Goal: Find specific page/section: Find specific page/section

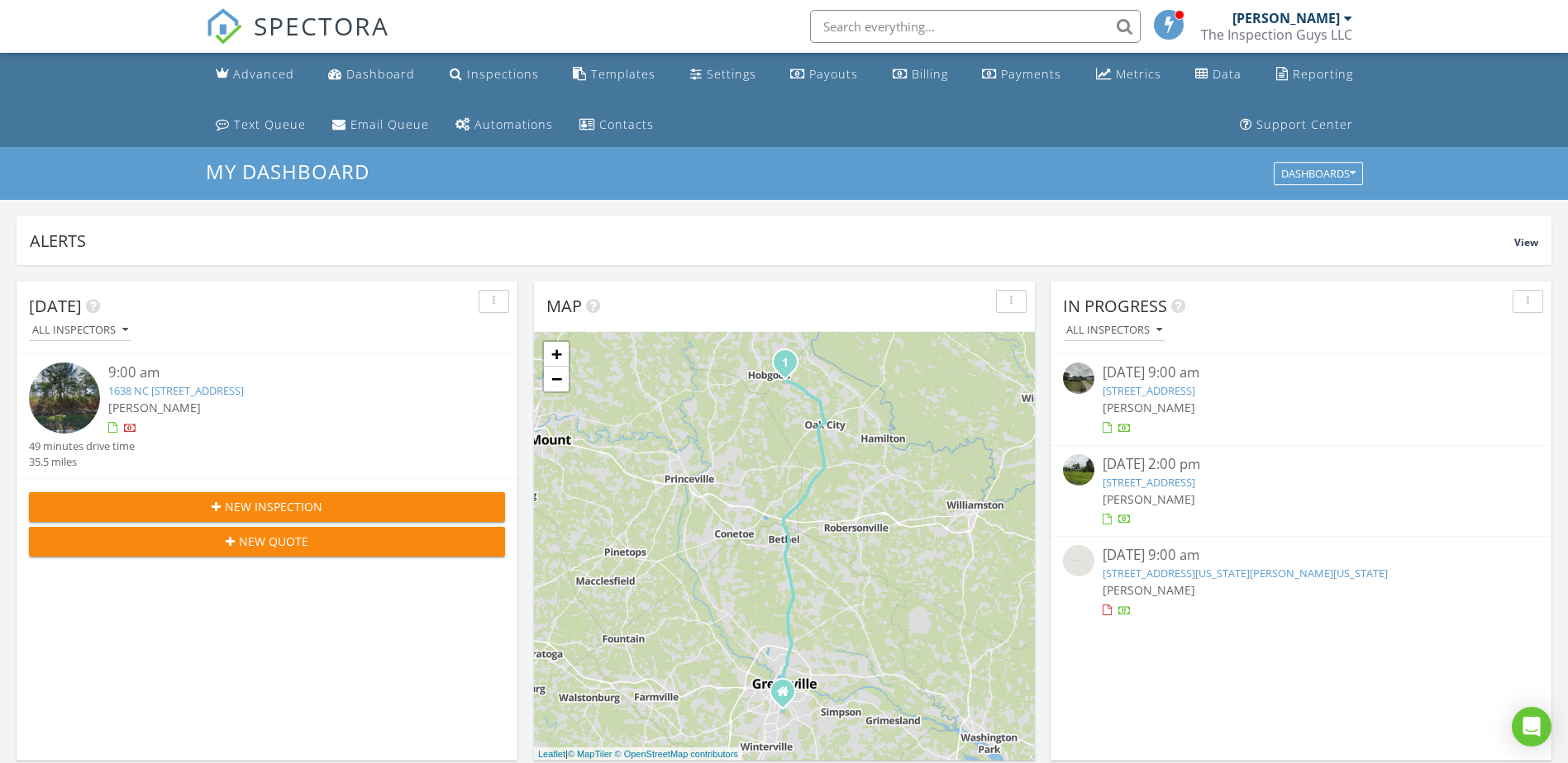
click at [125, 414] on span "[PERSON_NAME]" at bounding box center [154, 408] width 93 height 15
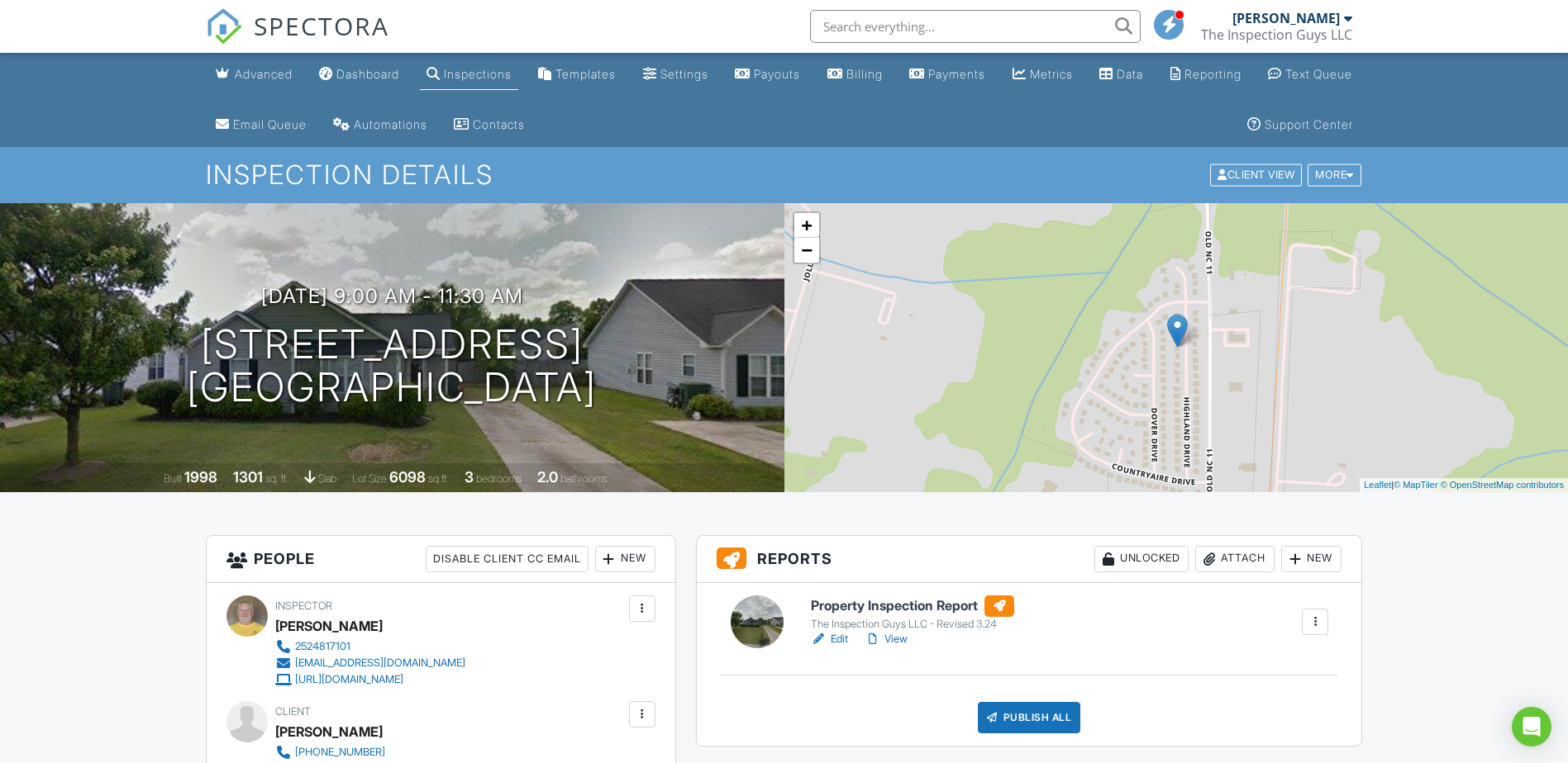
scroll to position [248, 0]
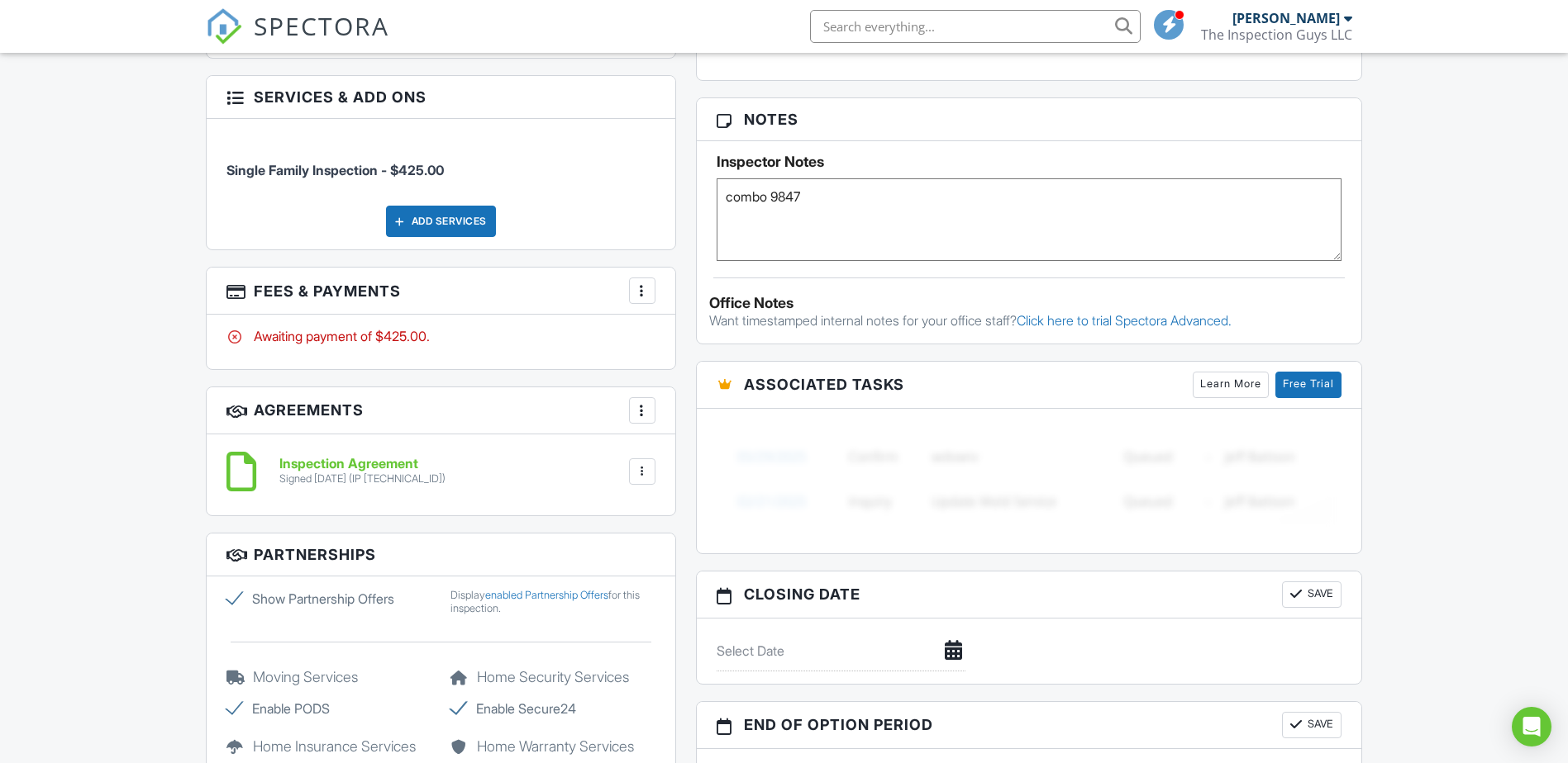
scroll to position [1074, 0]
click at [645, 290] on div at bounding box center [642, 292] width 16 height 16
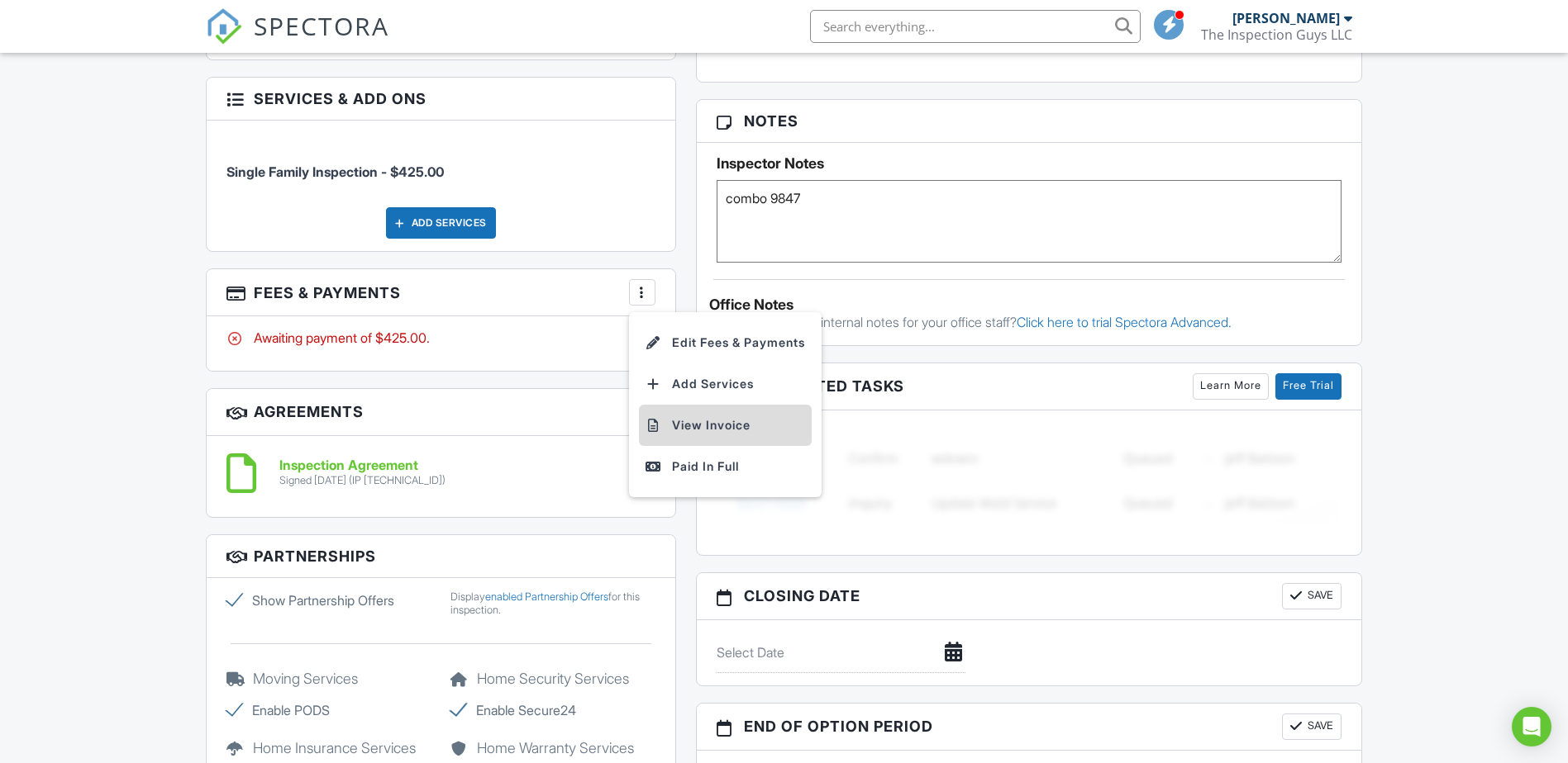
click at [710, 423] on li "View Invoice" at bounding box center [725, 425] width 172 height 41
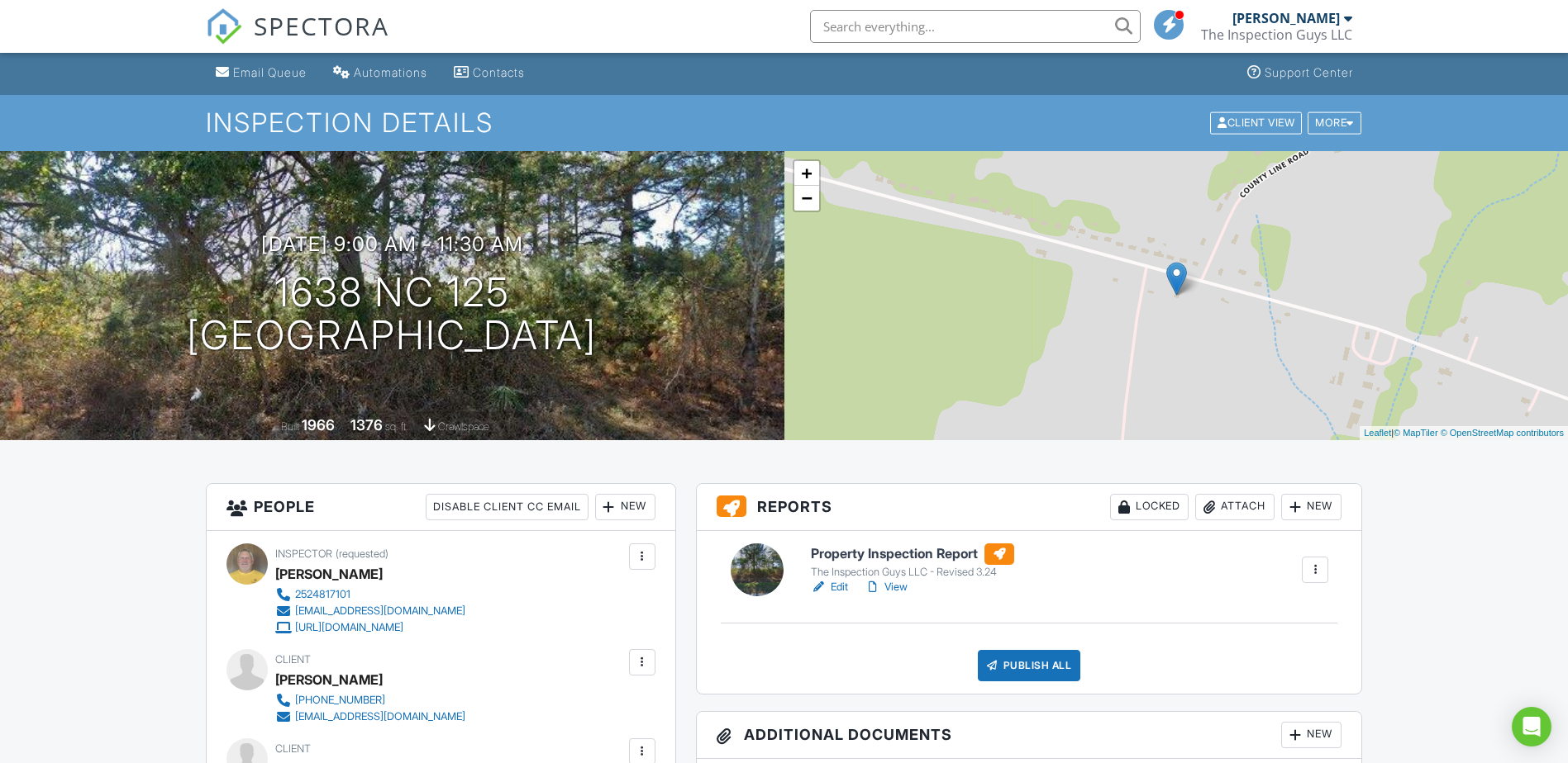
scroll to position [0, 0]
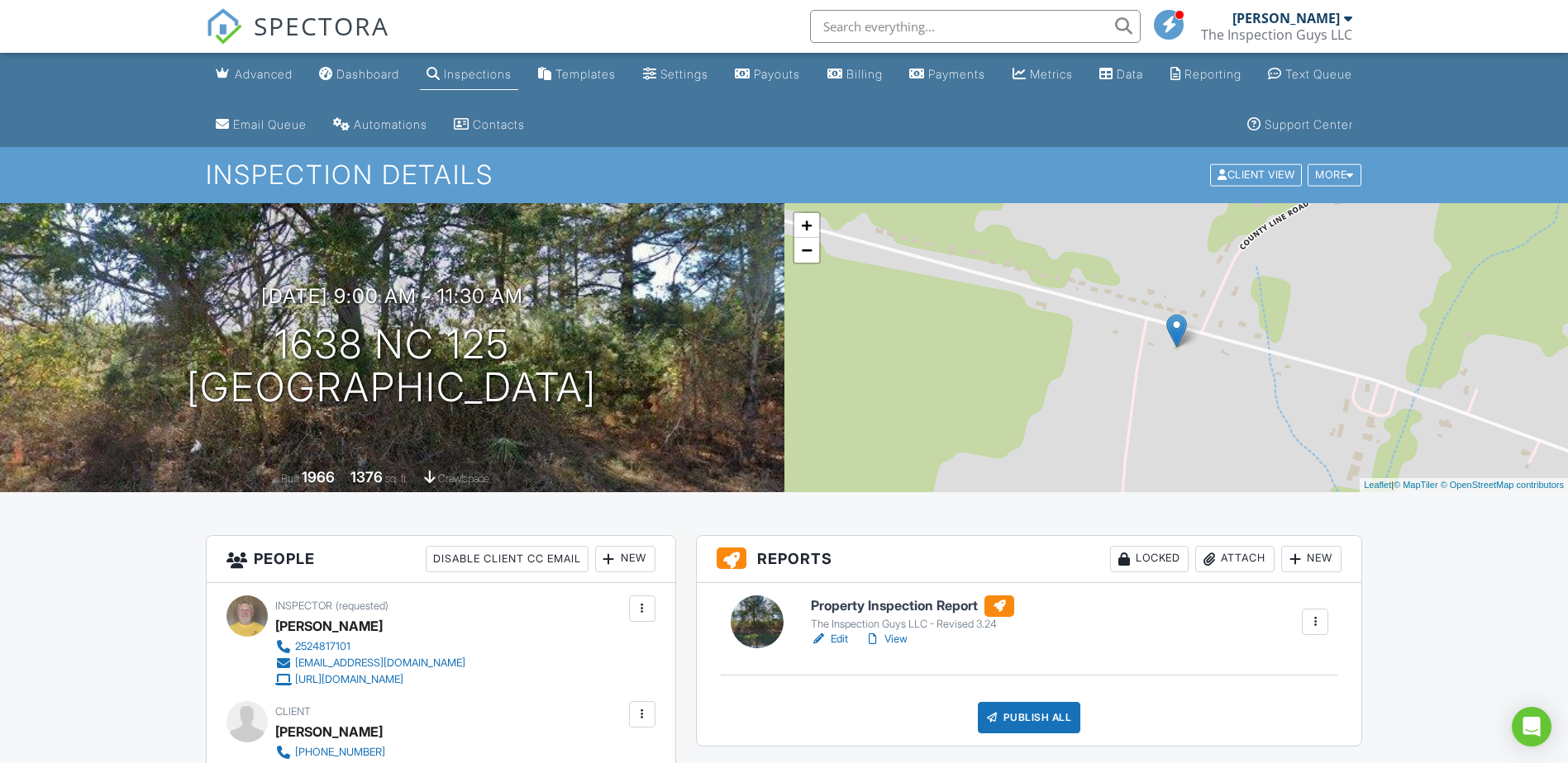
click at [886, 23] on input "text" at bounding box center [975, 26] width 330 height 34
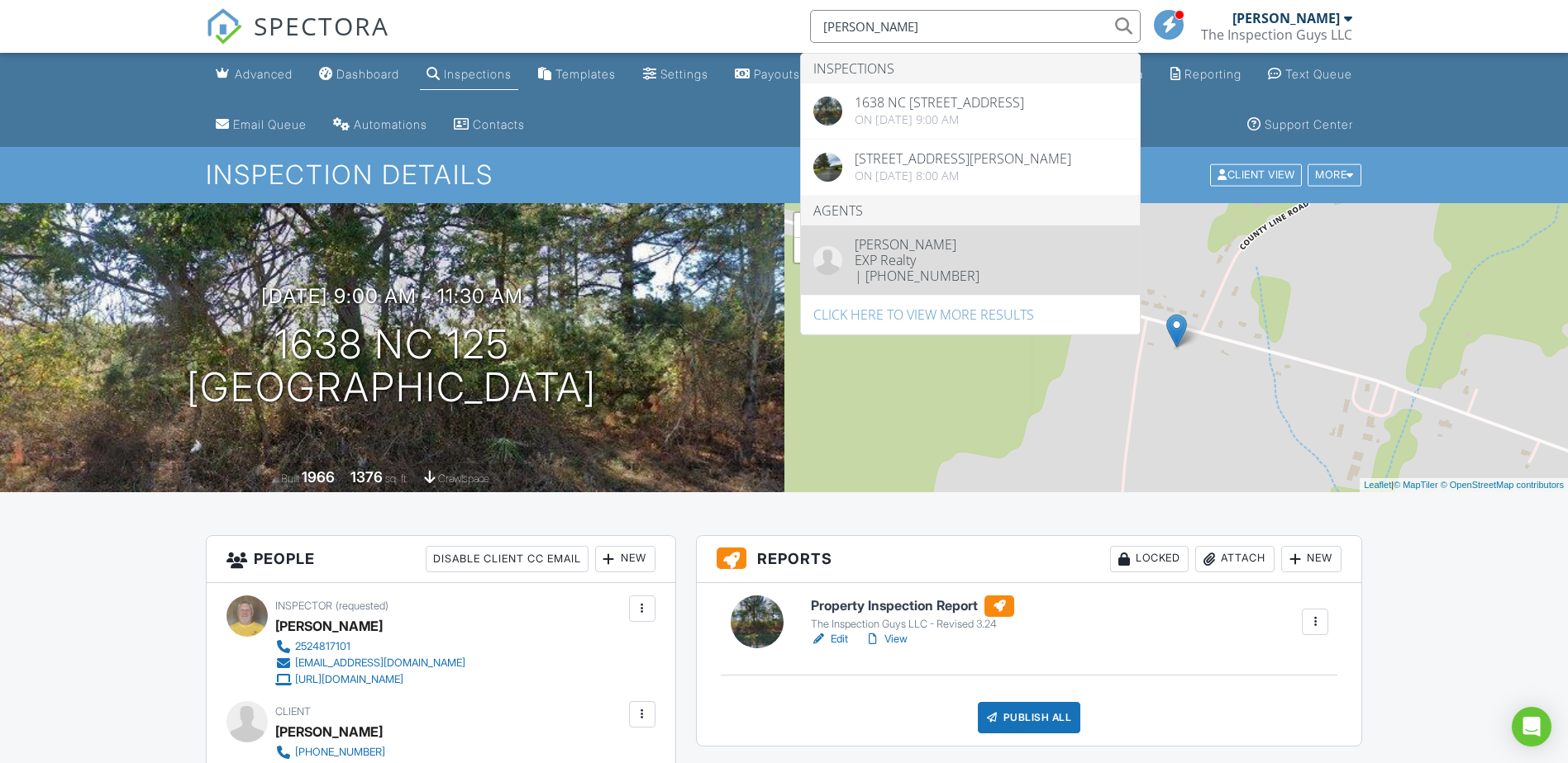
type input "[PERSON_NAME]"
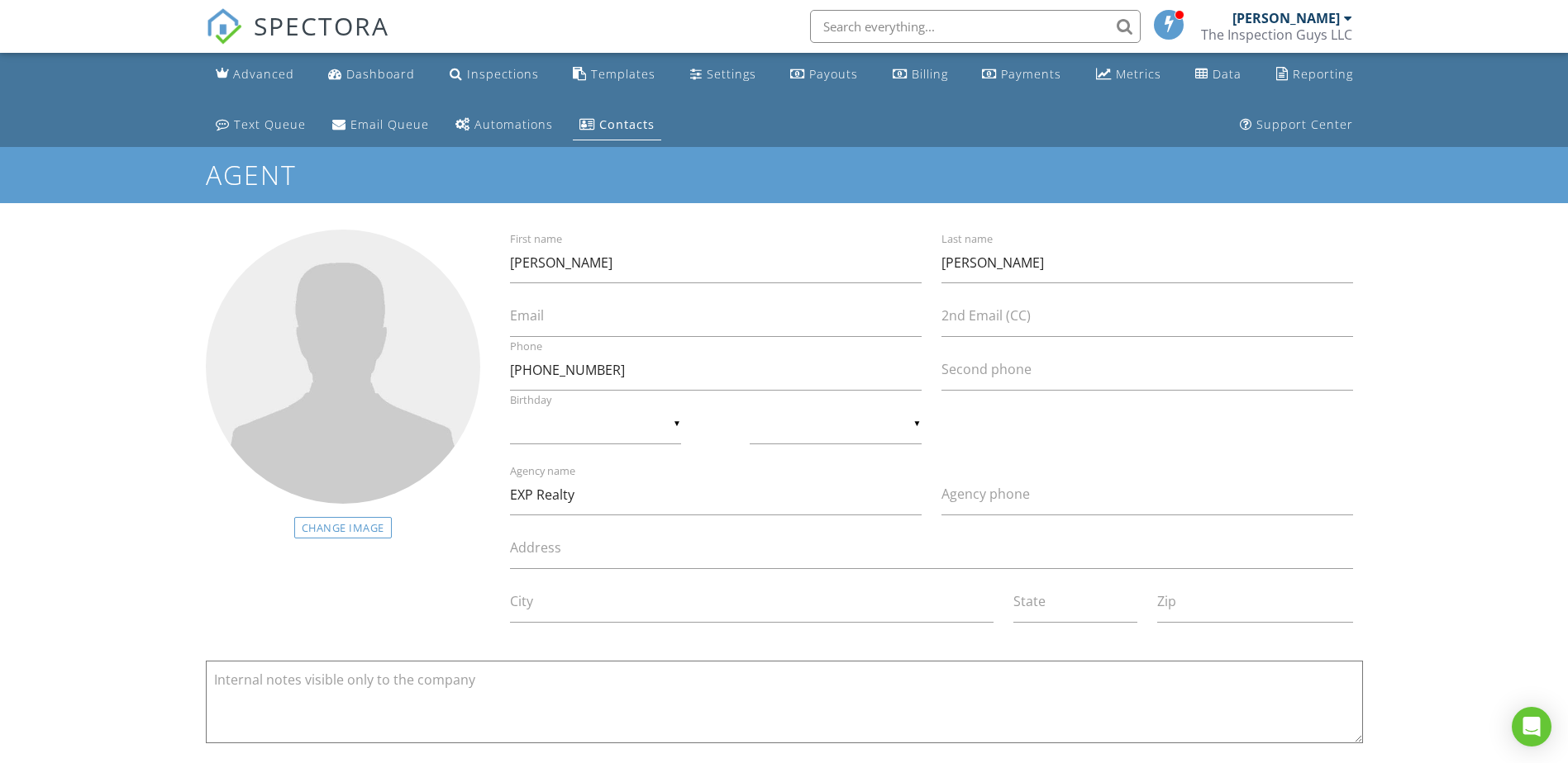
click at [857, 25] on input "text" at bounding box center [975, 26] width 330 height 34
type input "claire lewis"
